Goal: Navigation & Orientation: Find specific page/section

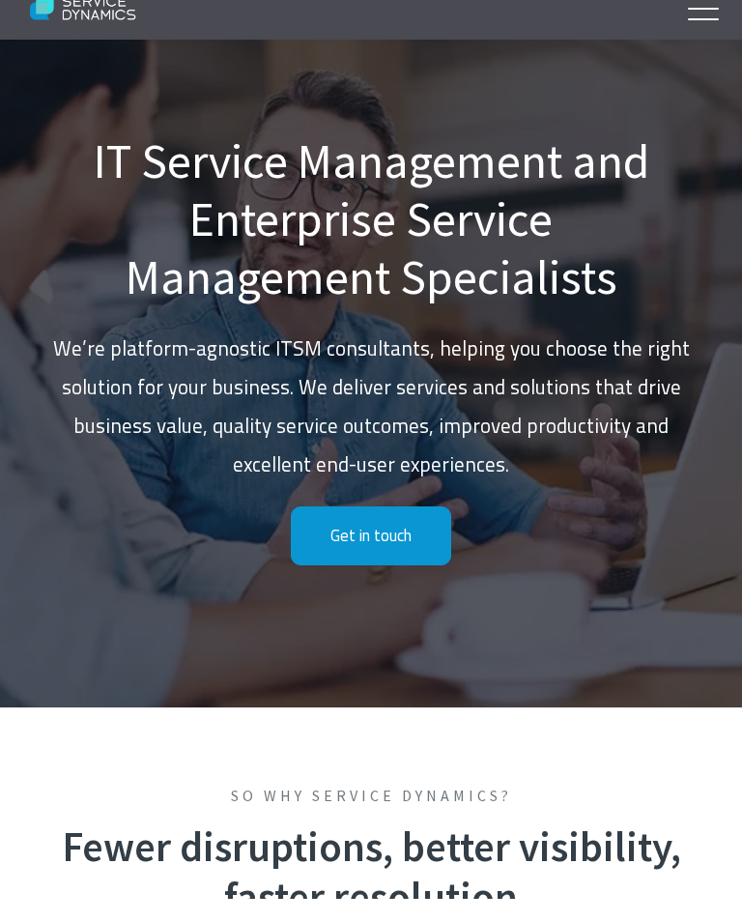
scroll to position [26, 0]
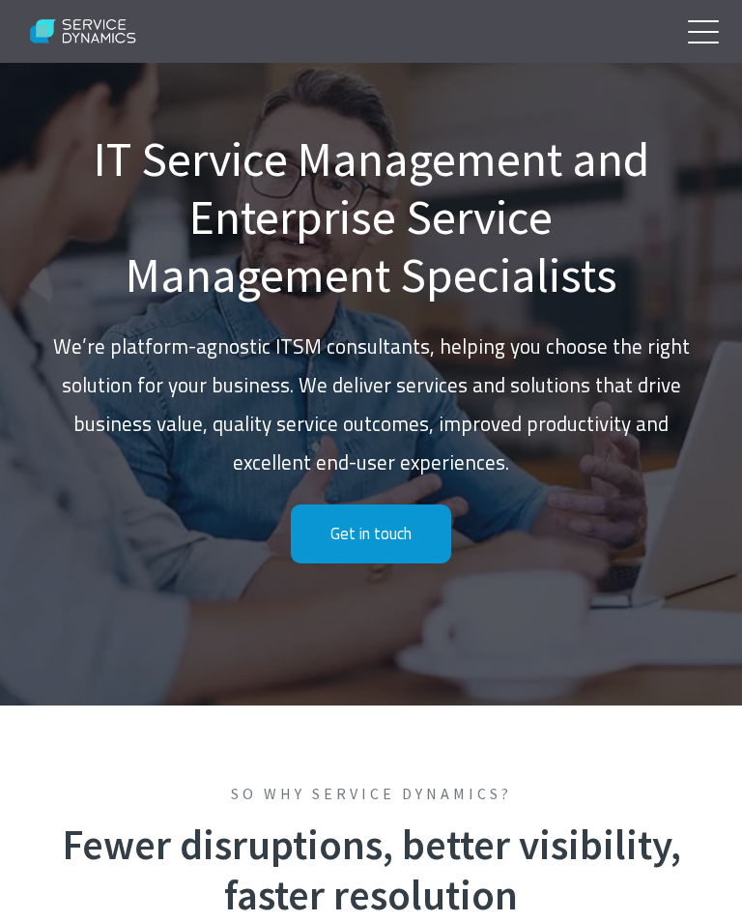
click at [709, 33] on link at bounding box center [699, 31] width 48 height 48
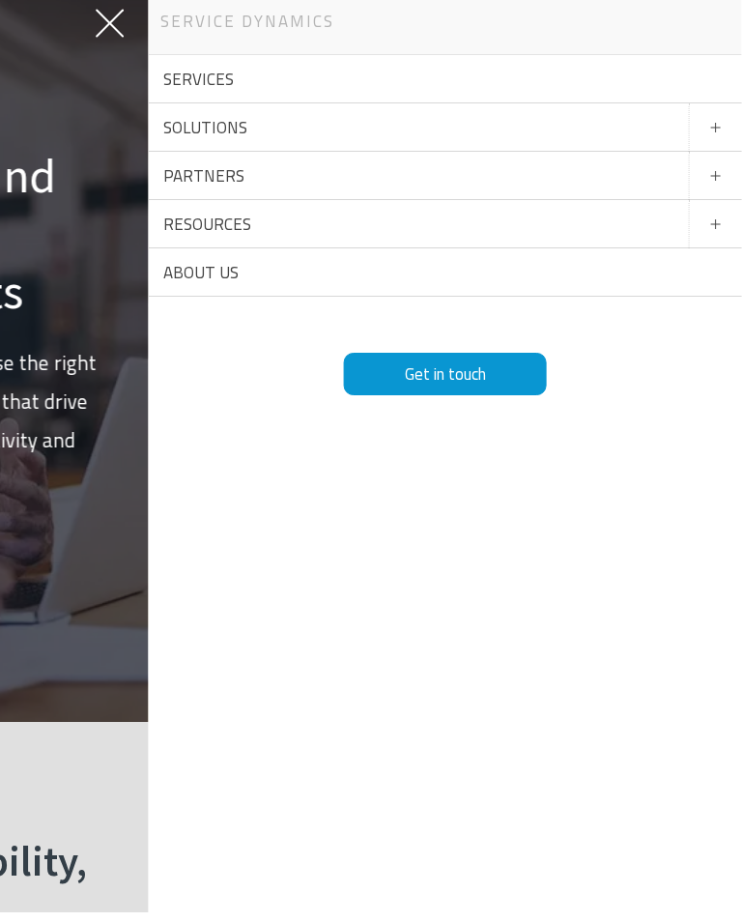
scroll to position [0, 0]
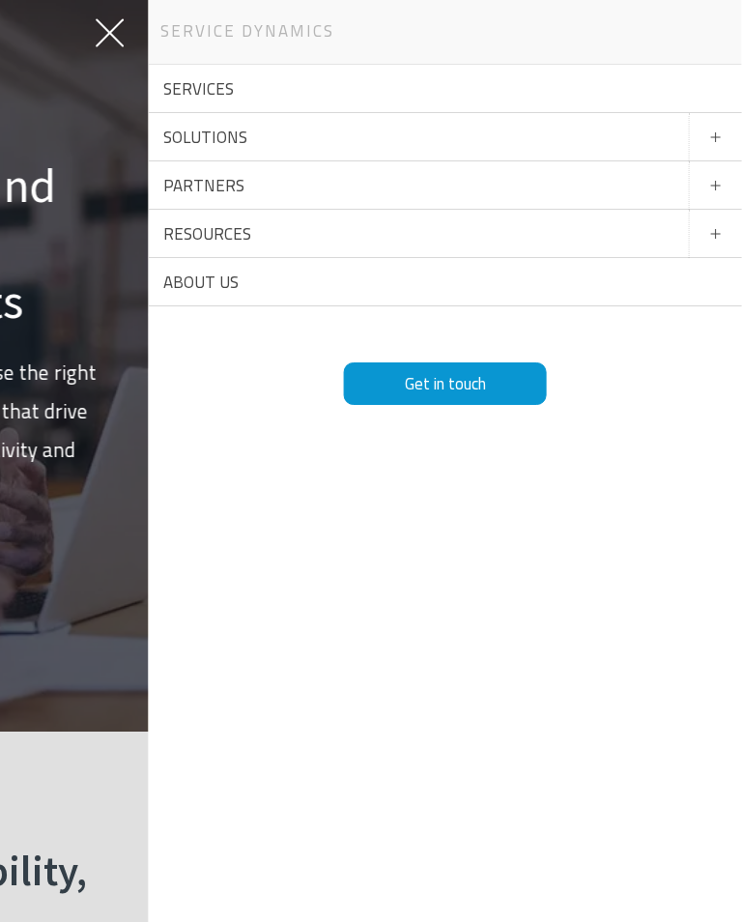
click at [101, 32] on link at bounding box center [105, 31] width 48 height 48
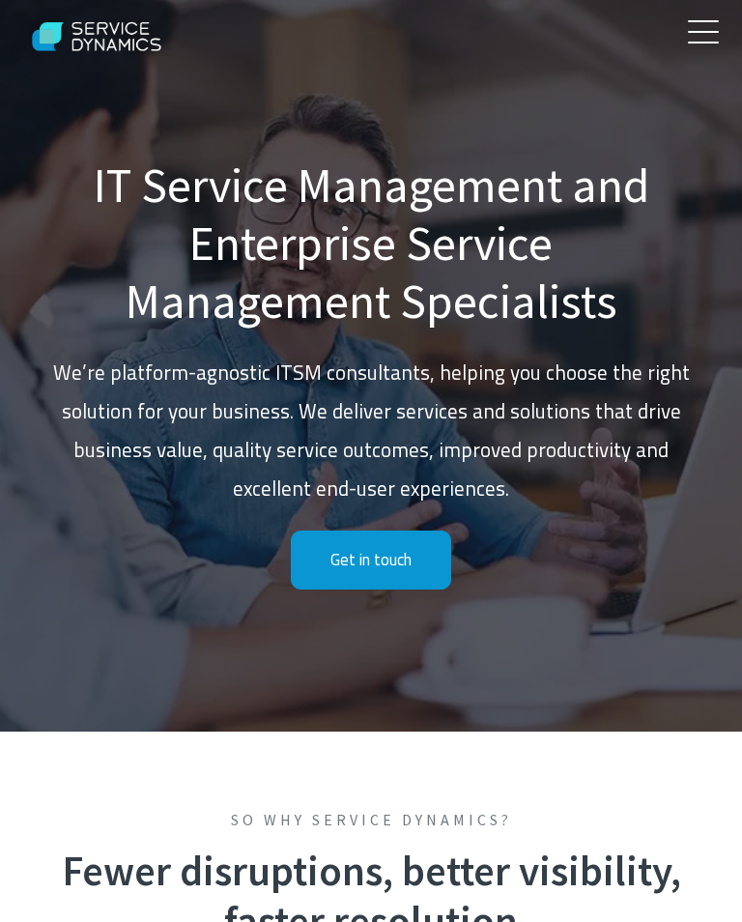
click at [711, 27] on link at bounding box center [699, 31] width 48 height 48
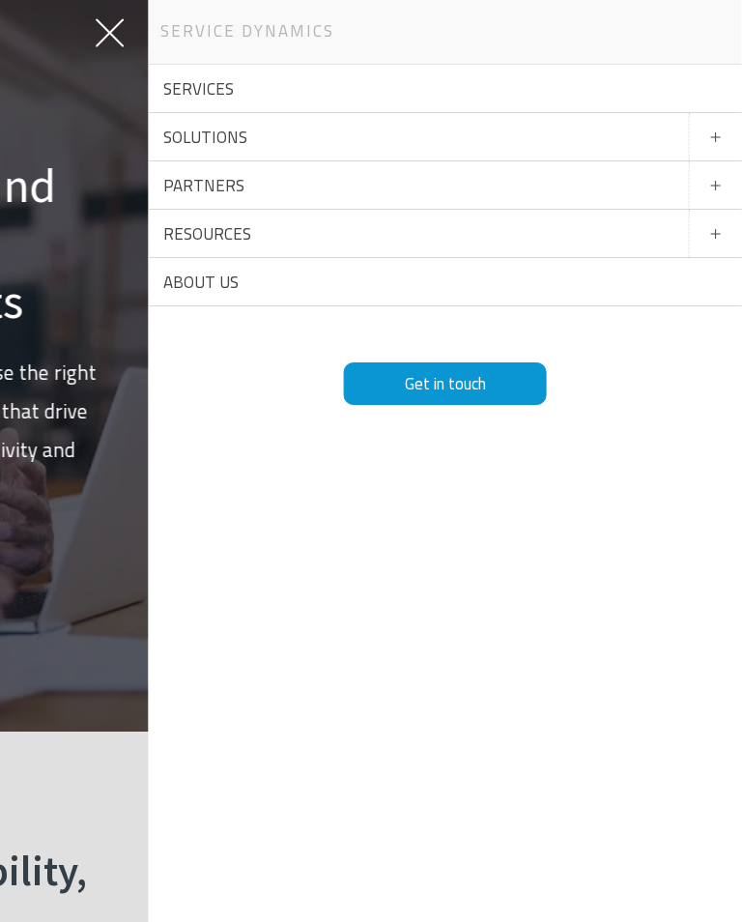
click at [609, 95] on link "Services" at bounding box center [446, 89] width 594 height 48
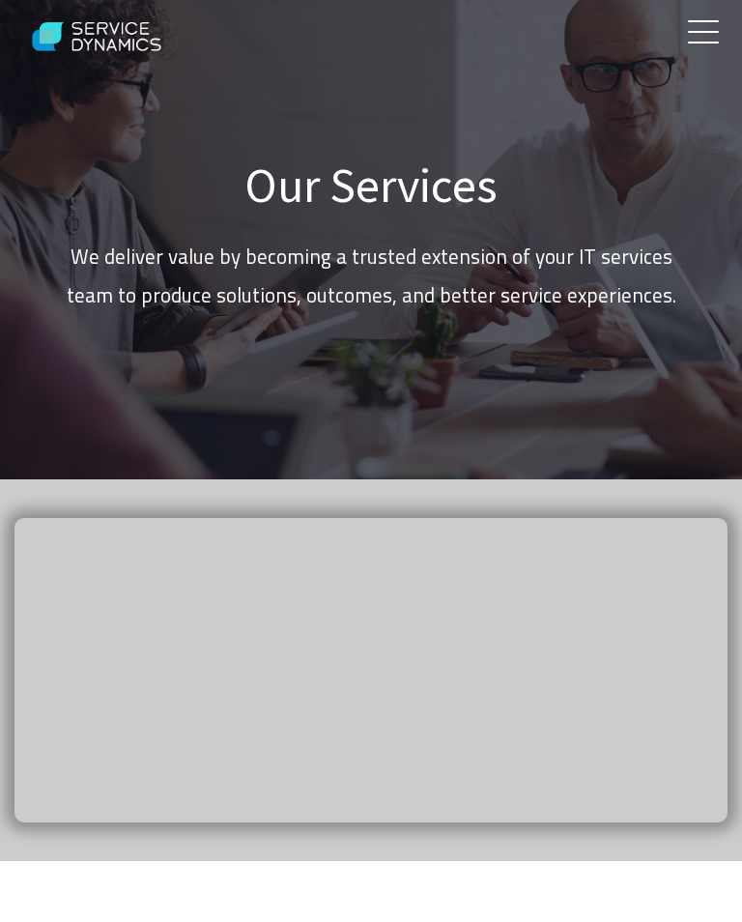
click at [711, 31] on span at bounding box center [703, 32] width 31 height 2
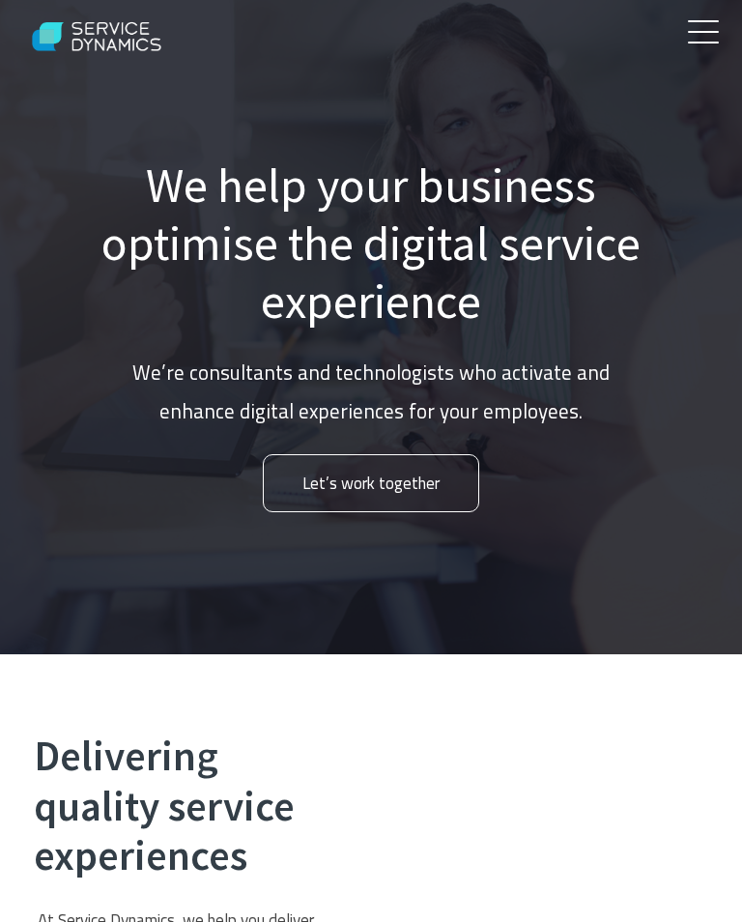
click at [421, 350] on div "We help your business optimise the digital service experience We’re consultants…" at bounding box center [371, 334] width 580 height 491
